Goal: Task Accomplishment & Management: Complete application form

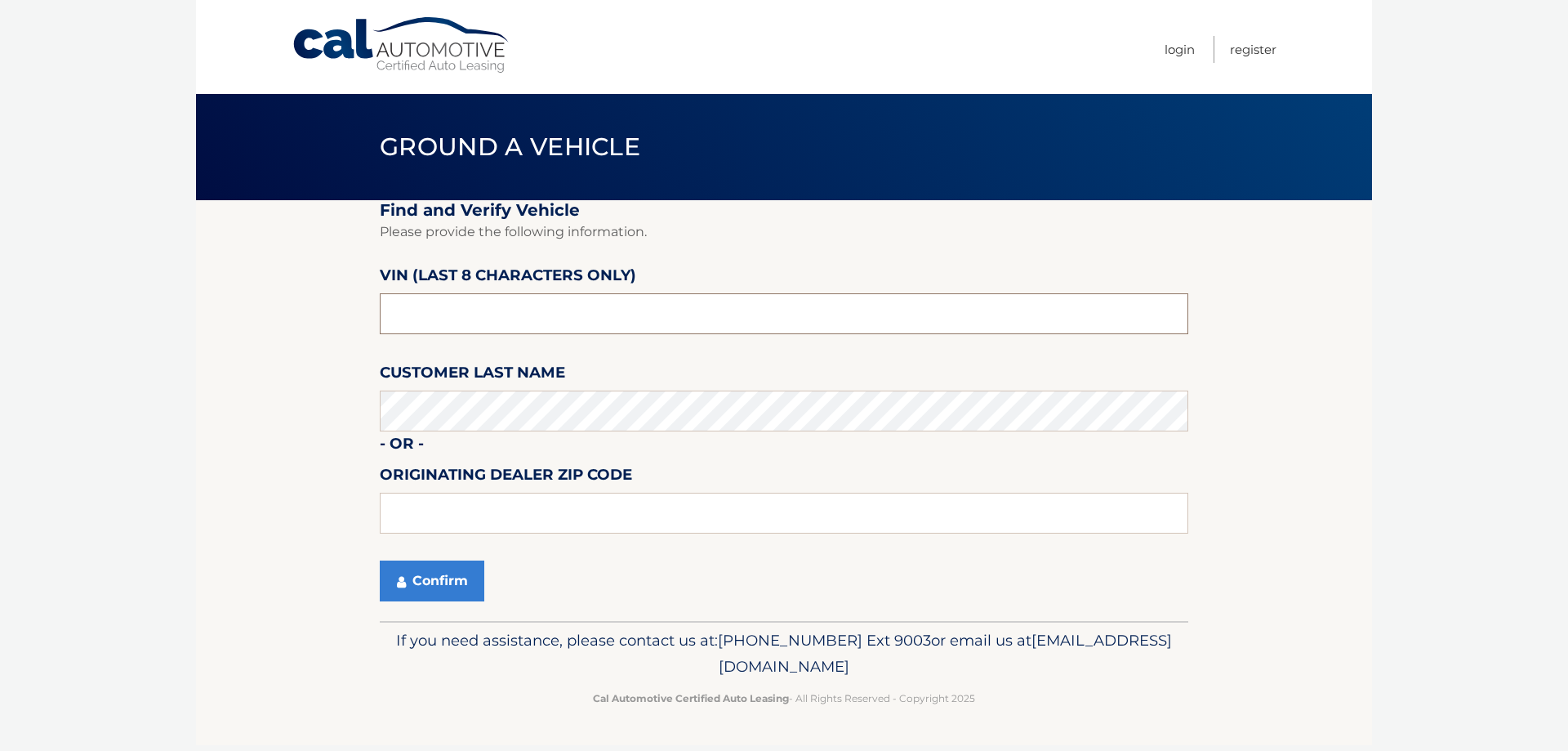
click at [594, 314] on input "text" at bounding box center [784, 314] width 808 height 41
click at [601, 311] on input "text" at bounding box center [784, 314] width 808 height 41
click at [631, 309] on input "text" at bounding box center [784, 314] width 808 height 41
click at [577, 321] on input "text" at bounding box center [784, 314] width 808 height 41
paste input "NGA73085"
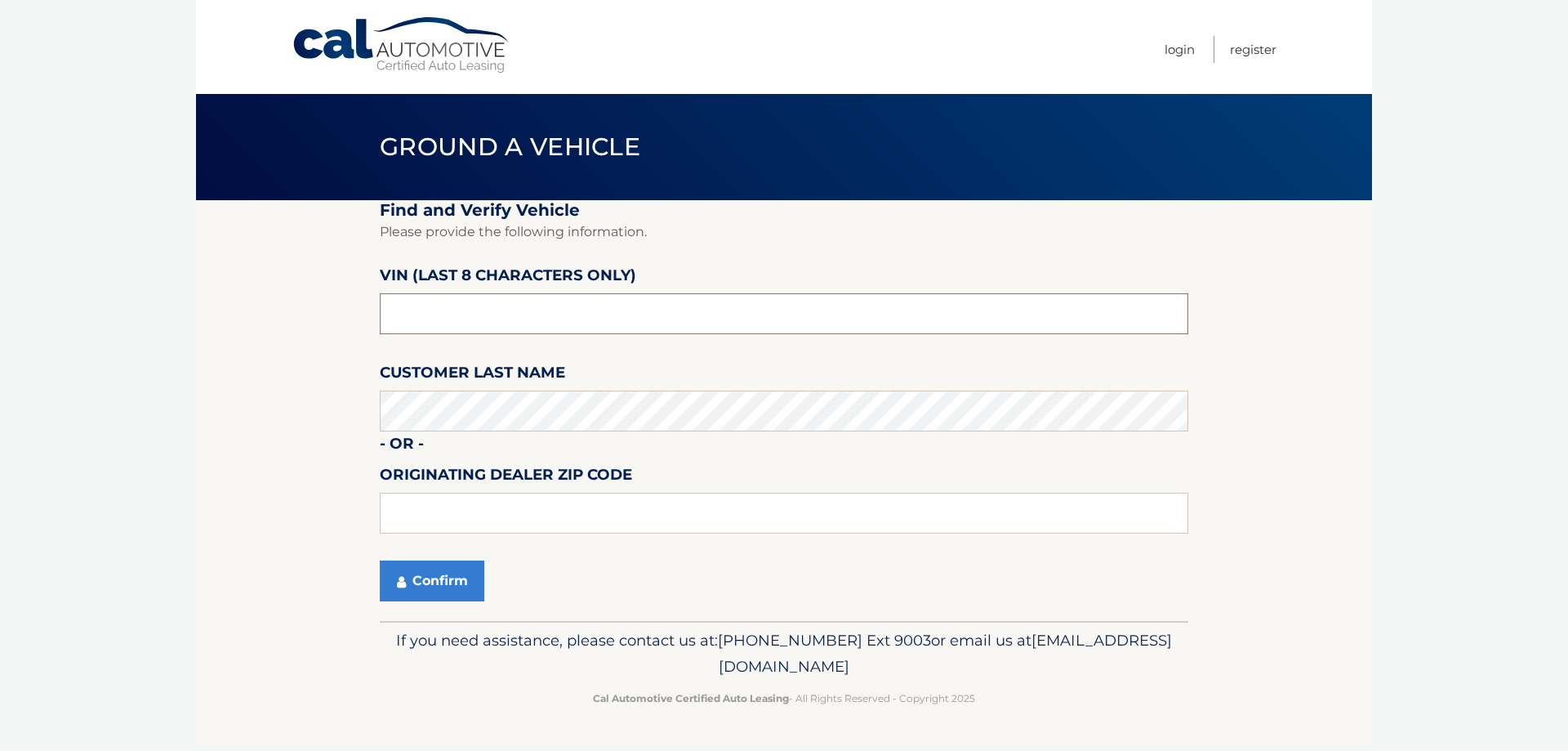
type input "NGA73085"
click at [600, 460] on fieldset "Find and Verify Vehicle Please provide the following information. VIN (last 8 c…" at bounding box center [784, 409] width 808 height 420
click at [442, 590] on button "Confirm" at bounding box center [431, 580] width 105 height 41
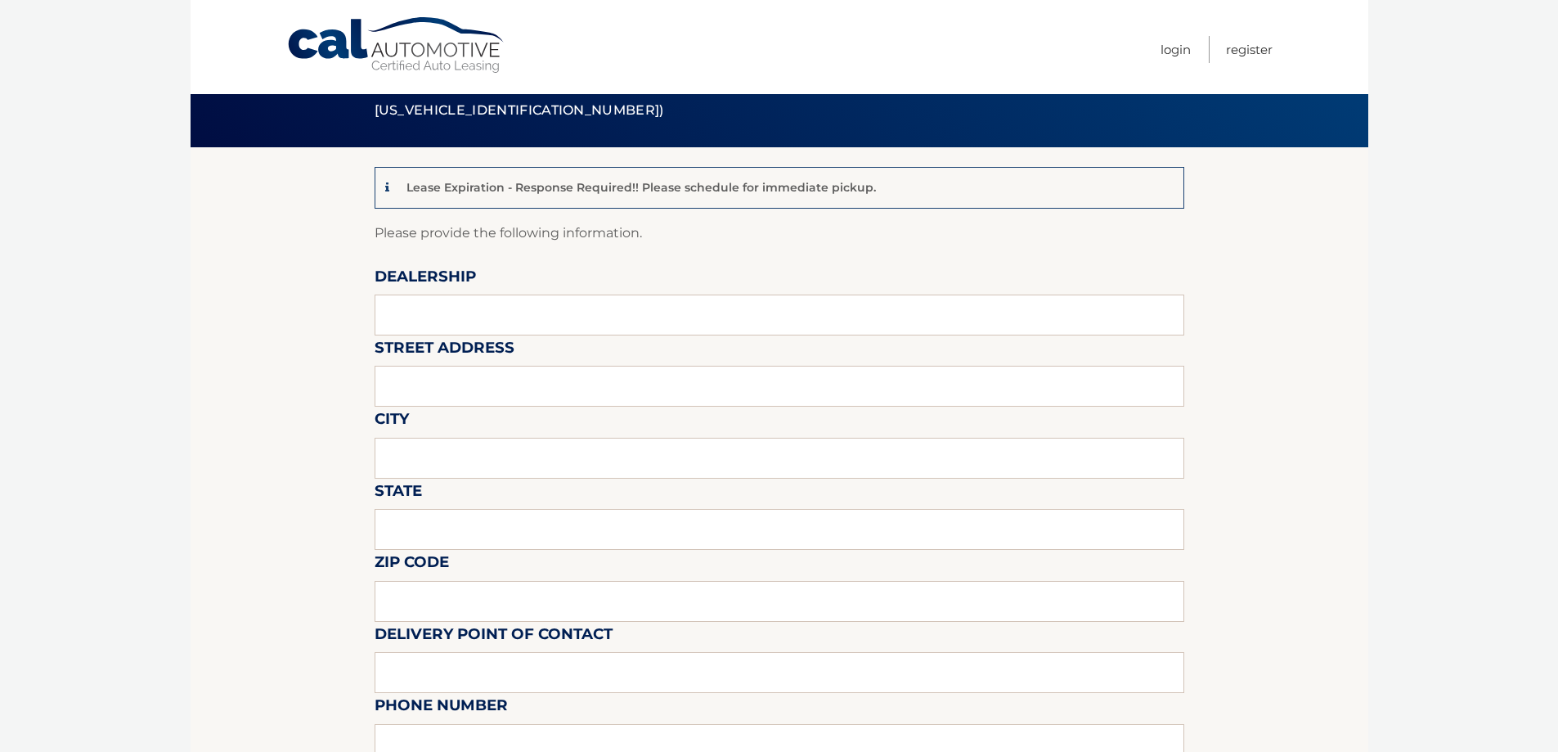
scroll to position [82, 0]
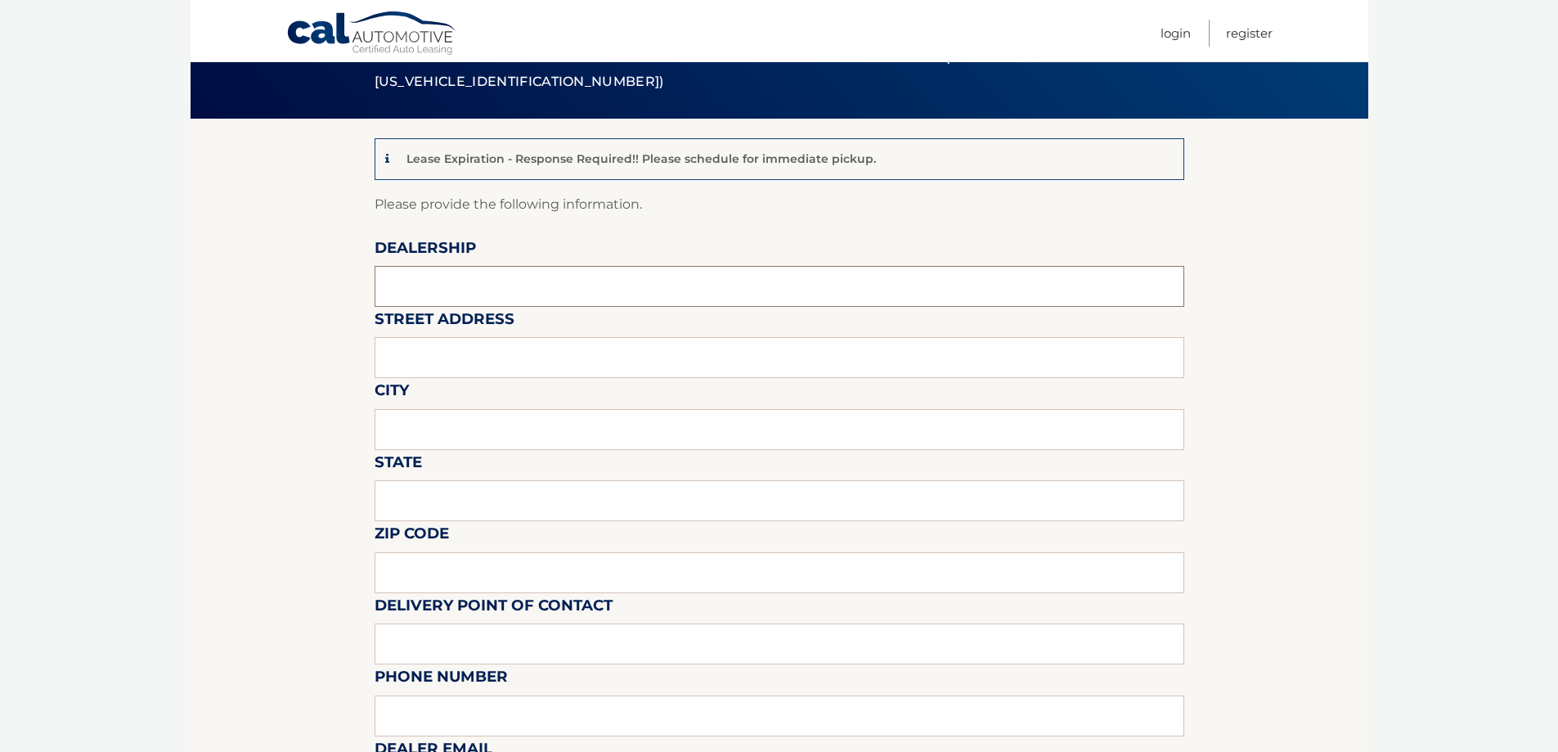
click at [512, 275] on input "text" at bounding box center [780, 286] width 810 height 41
click at [513, 281] on input "text" at bounding box center [780, 286] width 810 height 41
click at [515, 282] on input "text" at bounding box center [780, 286] width 810 height 41
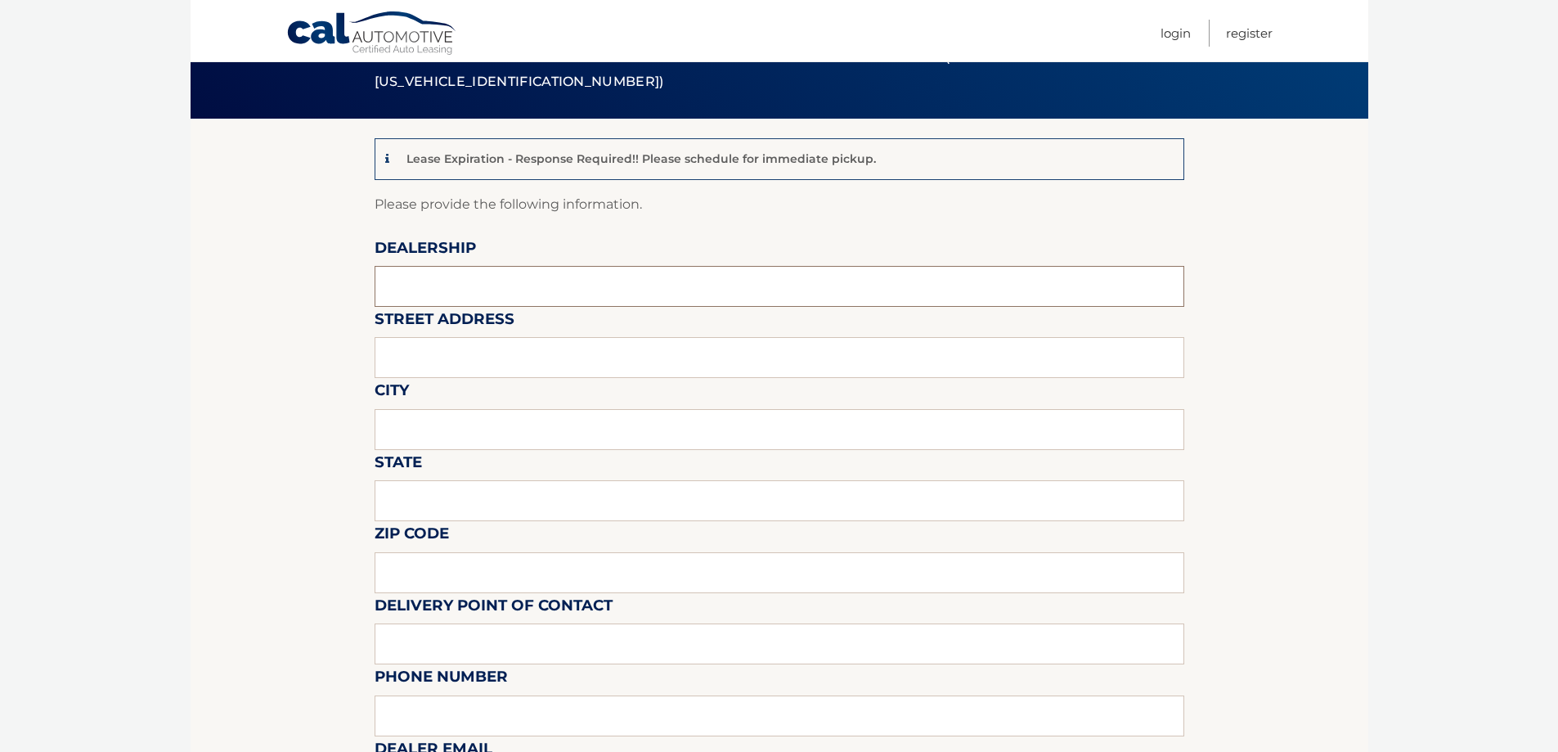
click at [515, 282] on input "text" at bounding box center [780, 286] width 810 height 41
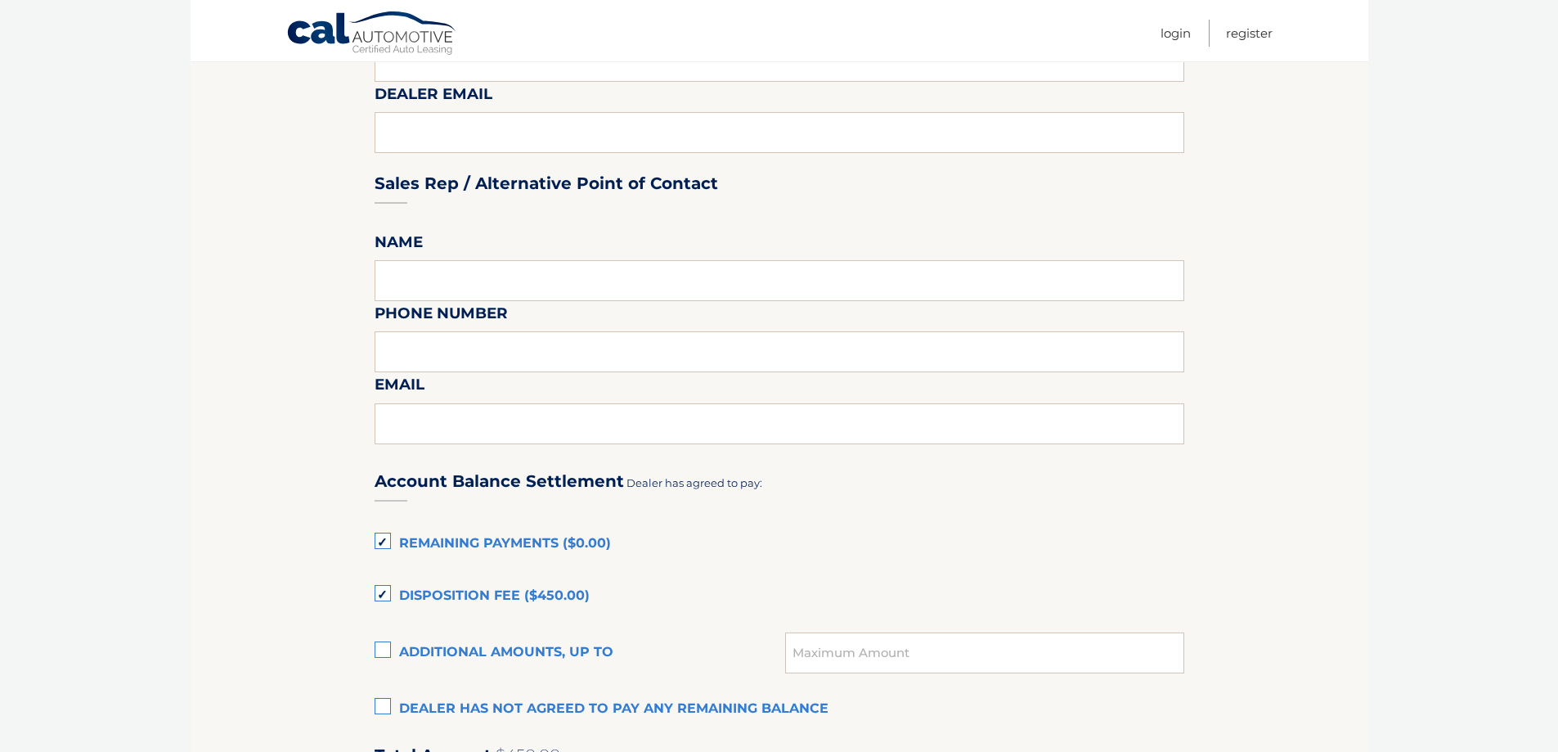
scroll to position [245, 0]
